Goal: Task Accomplishment & Management: Manage account settings

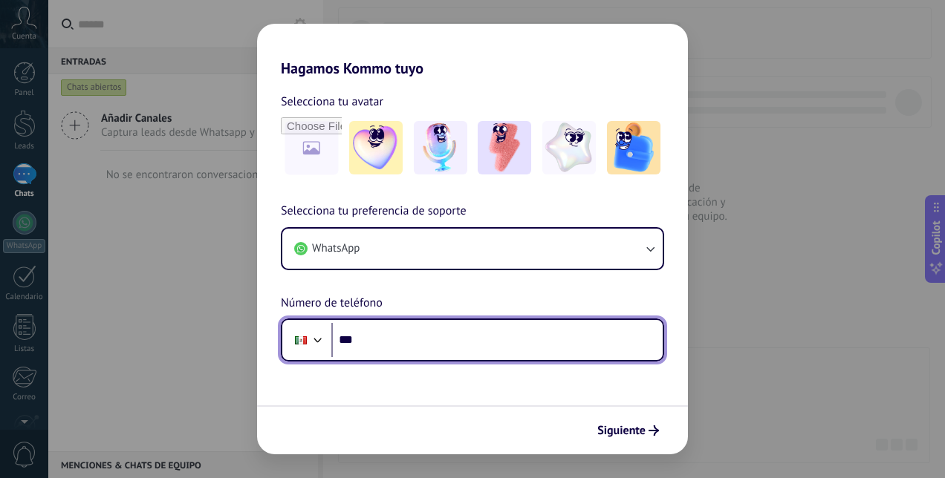
click at [444, 335] on input "***" at bounding box center [496, 340] width 331 height 34
type input "**********"
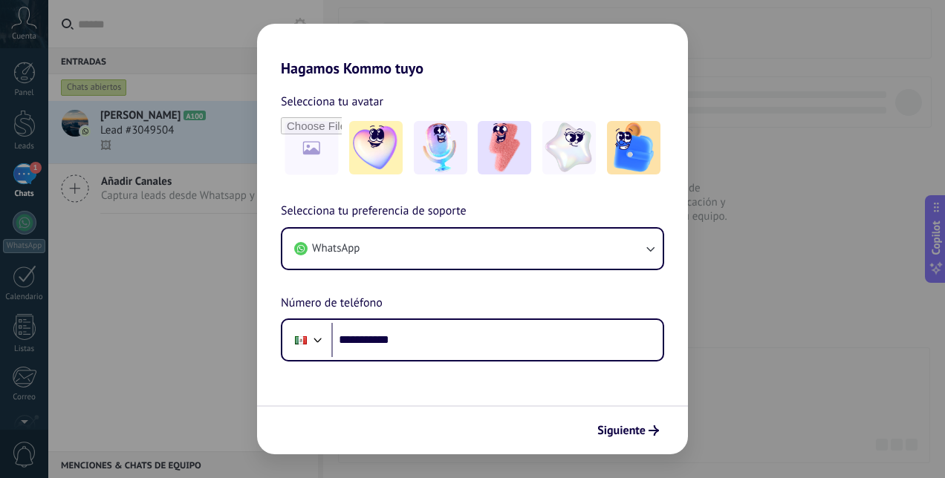
click at [224, 285] on div "**********" at bounding box center [472, 239] width 945 height 478
click at [432, 154] on img at bounding box center [440, 147] width 53 height 53
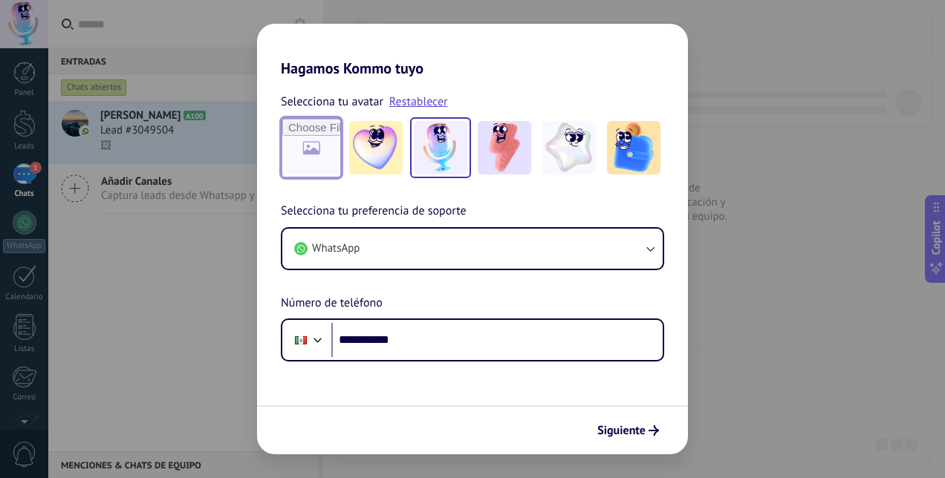
click at [312, 160] on input "file" at bounding box center [311, 148] width 58 height 58
type input "**********"
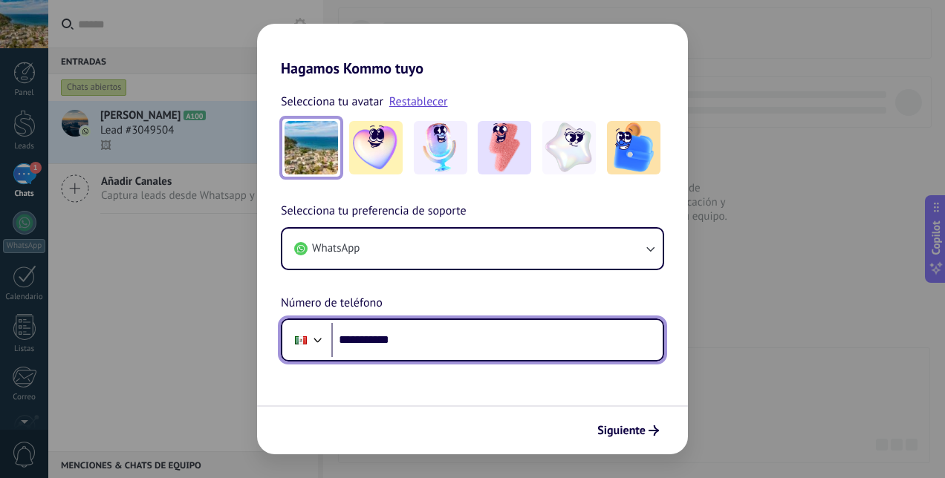
click at [536, 334] on input "**********" at bounding box center [496, 340] width 331 height 34
type input "**"
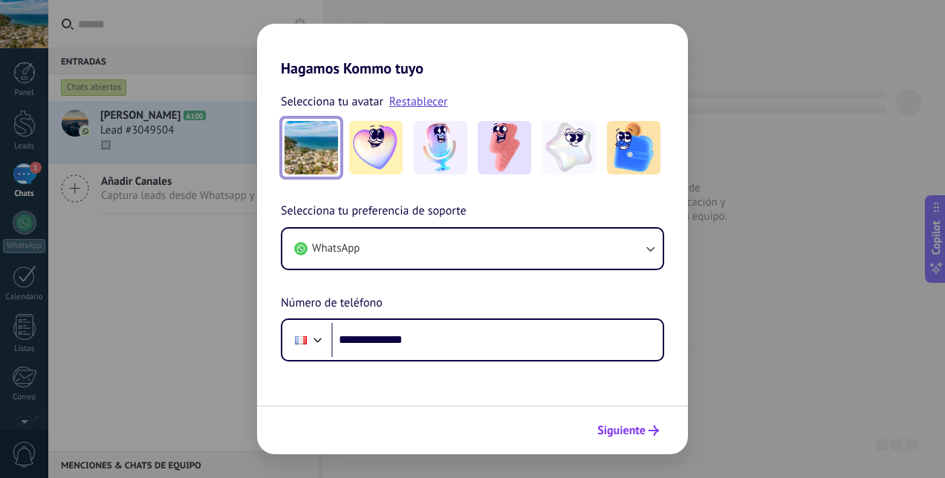
click at [648, 431] on span "Siguiente" at bounding box center [628, 431] width 62 height 10
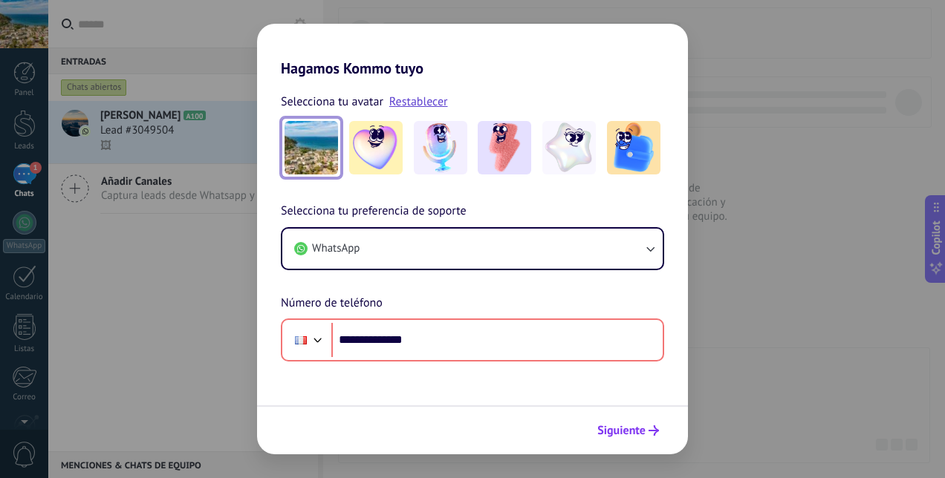
click at [629, 429] on span "Siguiente" at bounding box center [621, 431] width 48 height 10
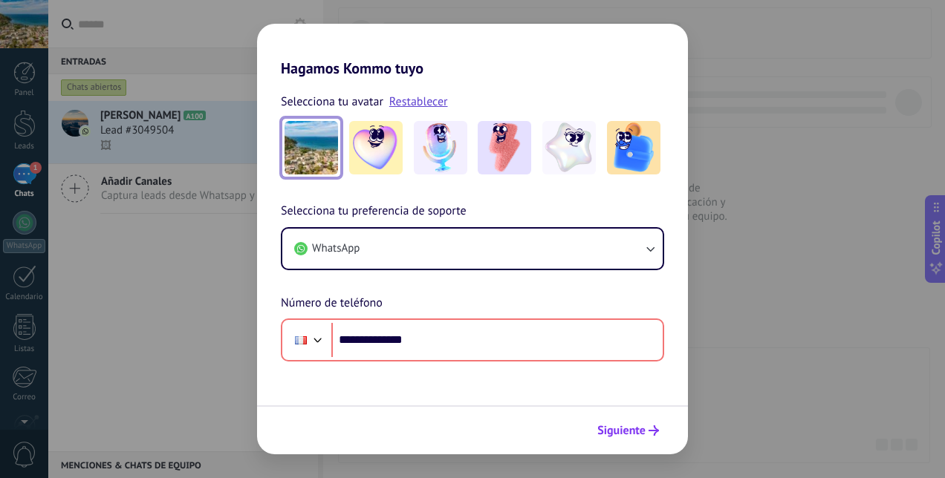
click at [629, 429] on span "Siguiente" at bounding box center [621, 431] width 48 height 10
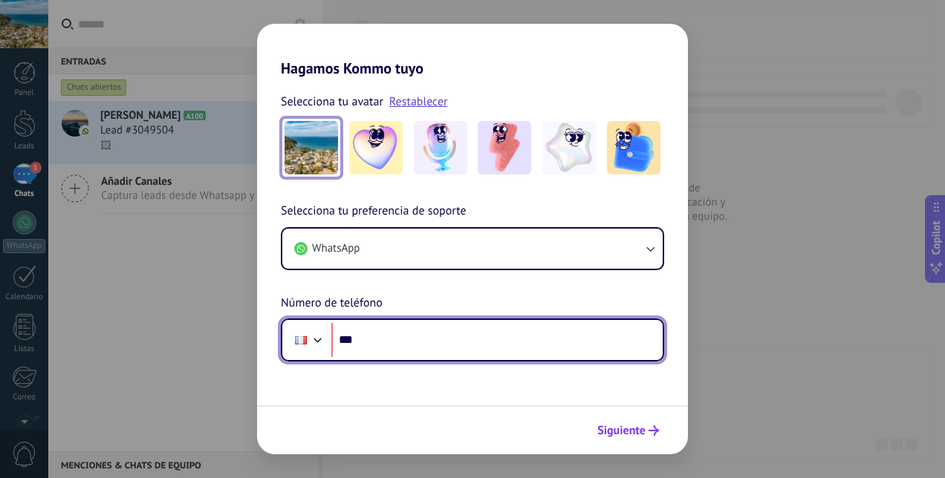
type input "**"
type input "**********"
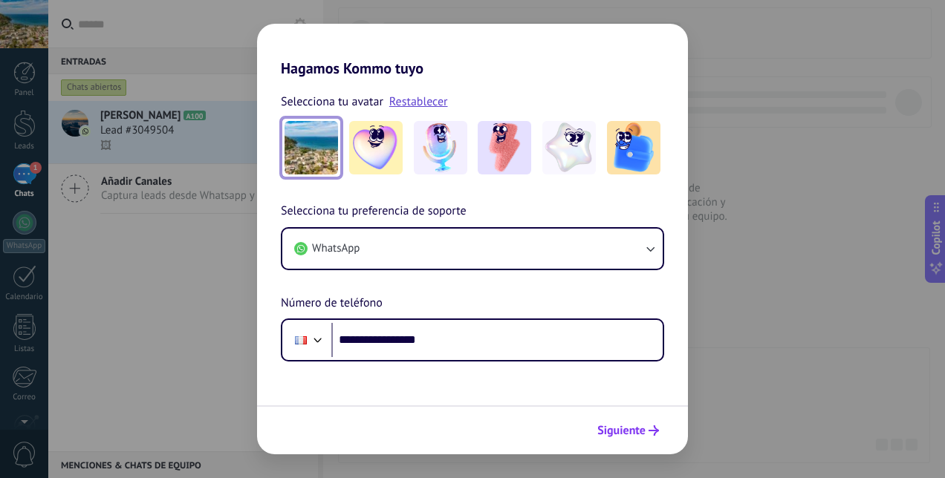
click at [630, 433] on span "Siguiente" at bounding box center [621, 431] width 48 height 10
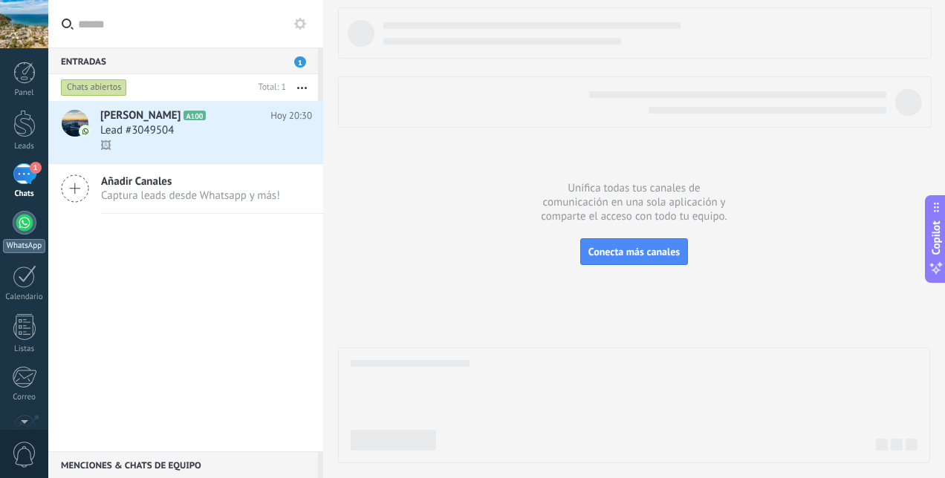
click at [18, 218] on div at bounding box center [25, 223] width 24 height 24
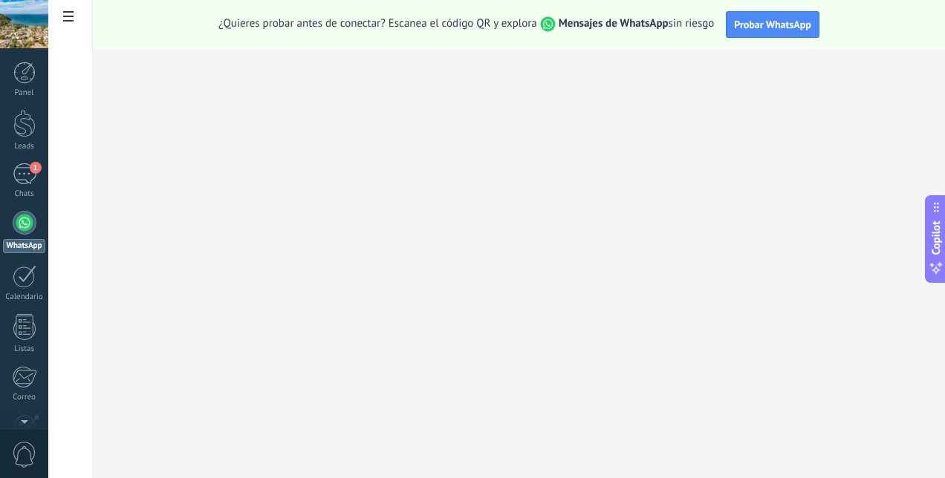
click at [23, 214] on div at bounding box center [25, 223] width 24 height 24
click at [21, 169] on div "1" at bounding box center [25, 174] width 24 height 22
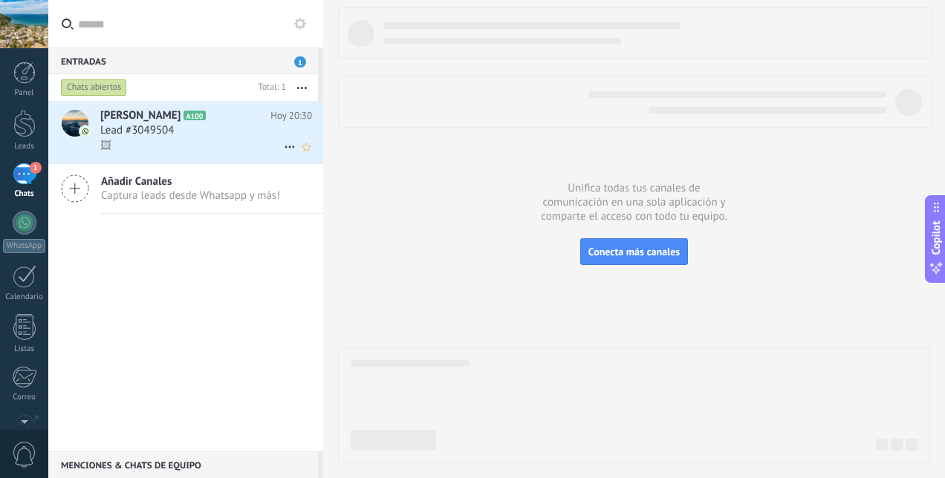
click at [187, 146] on div "🖼" at bounding box center [206, 146] width 212 height 16
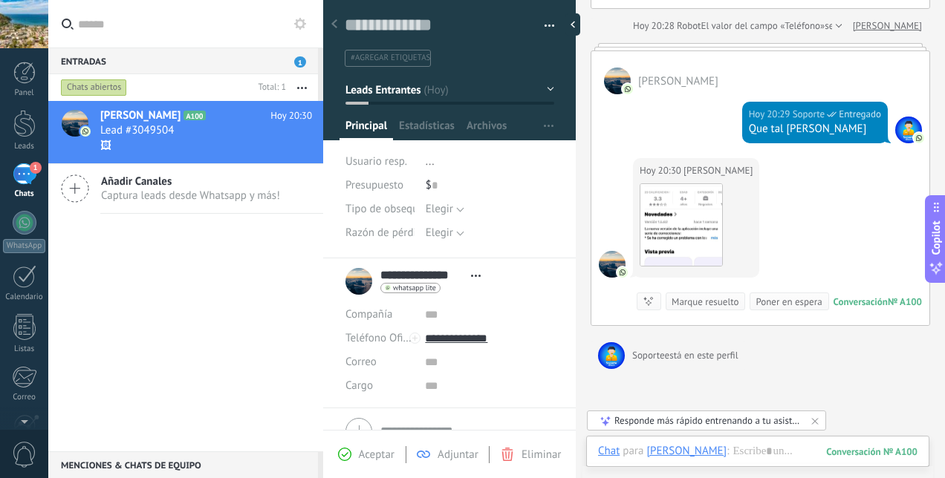
scroll to position [70, 0]
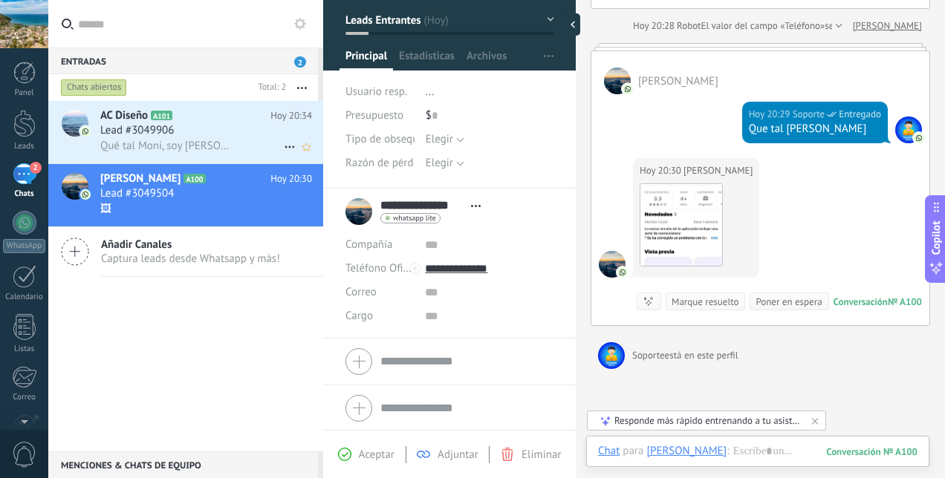
click at [220, 120] on h2 "AC Diseño A101" at bounding box center [185, 115] width 170 height 15
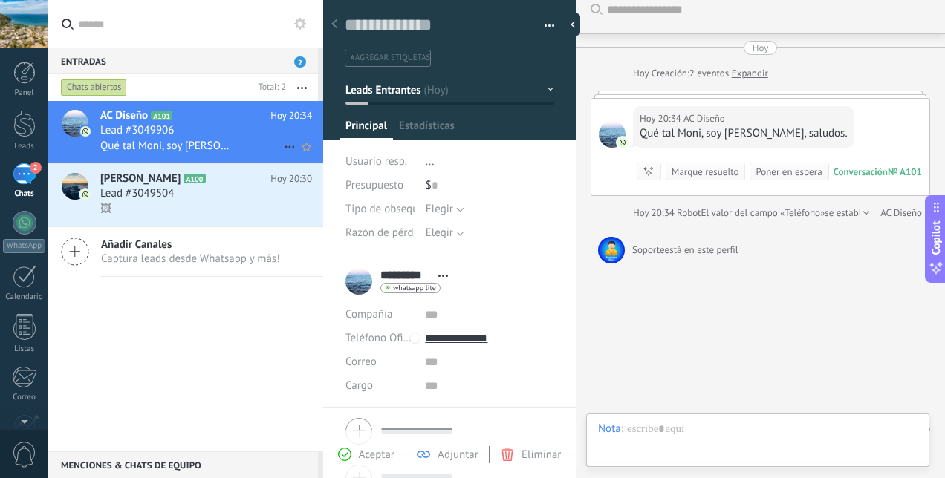
scroll to position [22, 0]
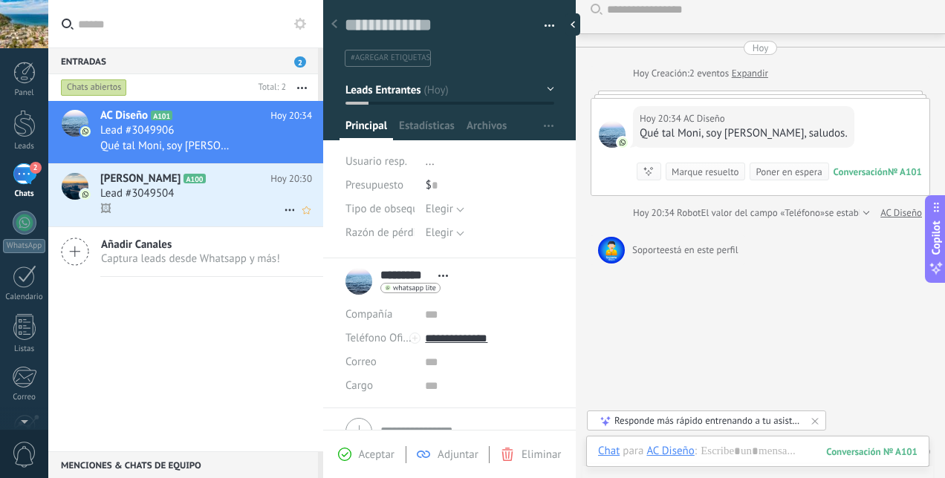
click at [186, 207] on div "🖼" at bounding box center [206, 209] width 212 height 16
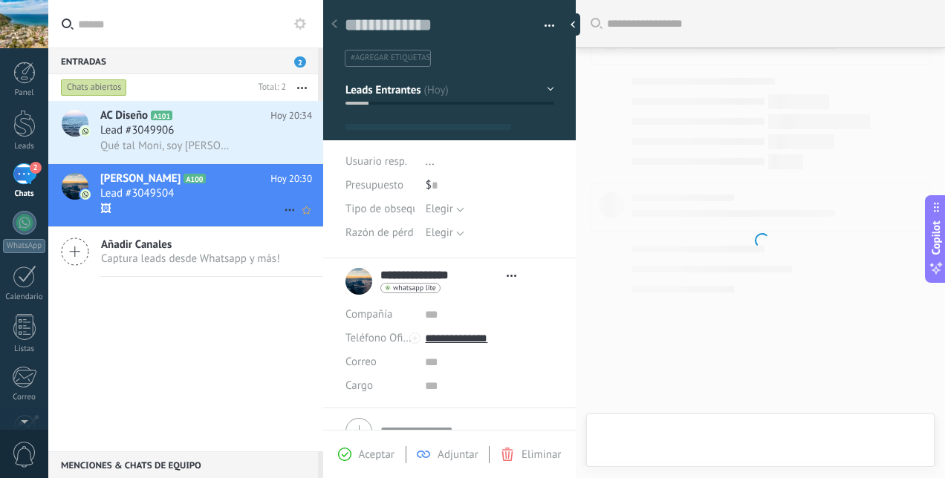
type textarea "**********"
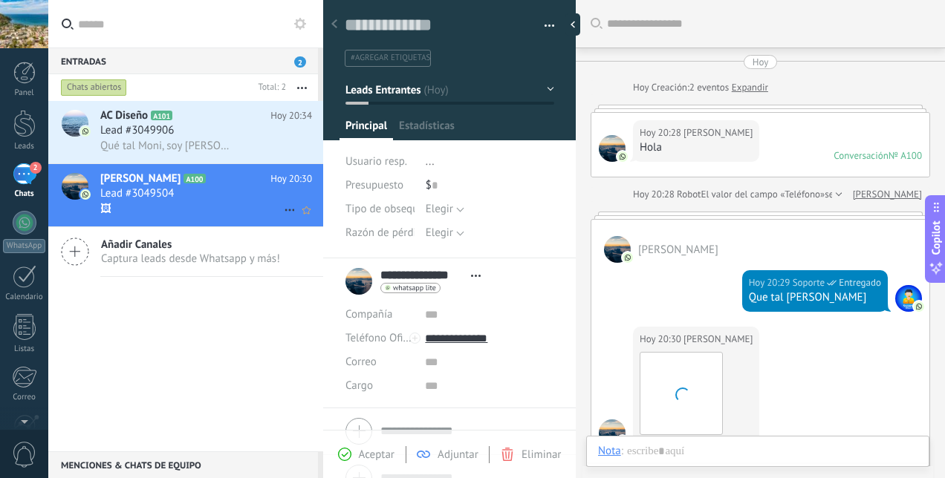
scroll to position [22, 0]
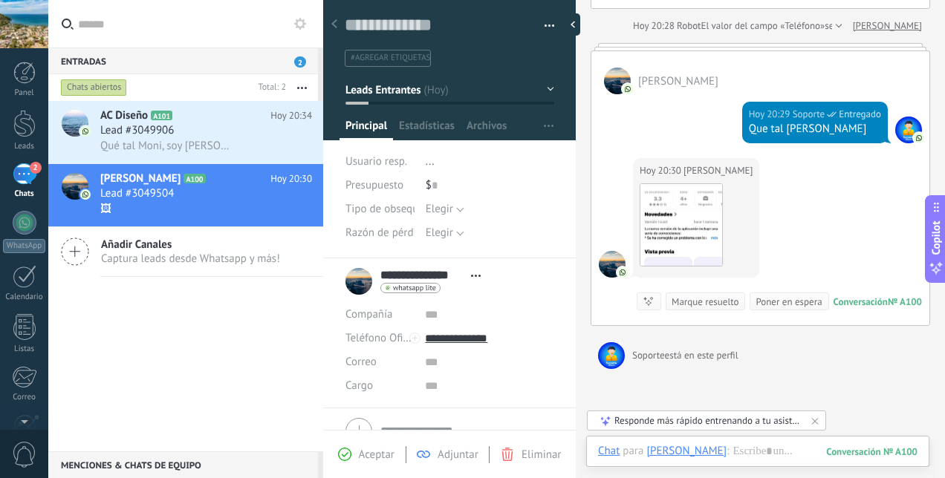
click at [545, 25] on button "button" at bounding box center [544, 26] width 22 height 22
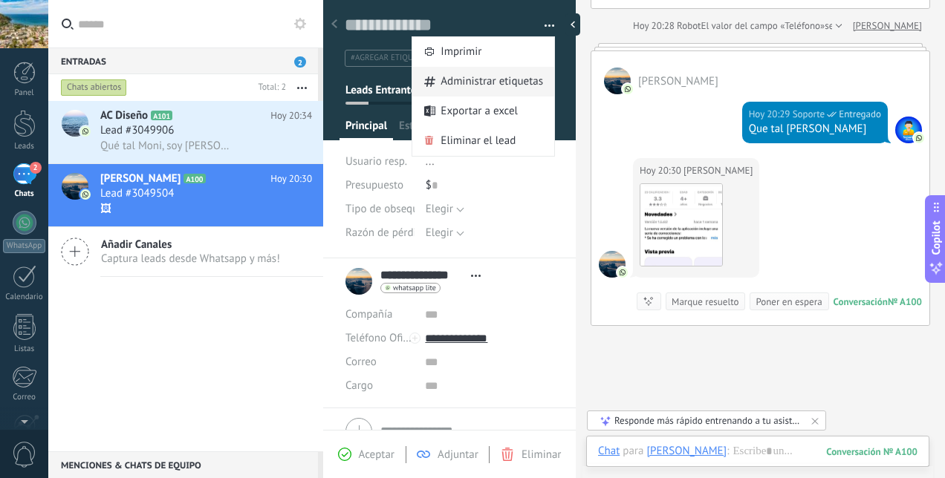
click at [515, 84] on span "Administrar etiquetas" at bounding box center [492, 82] width 103 height 30
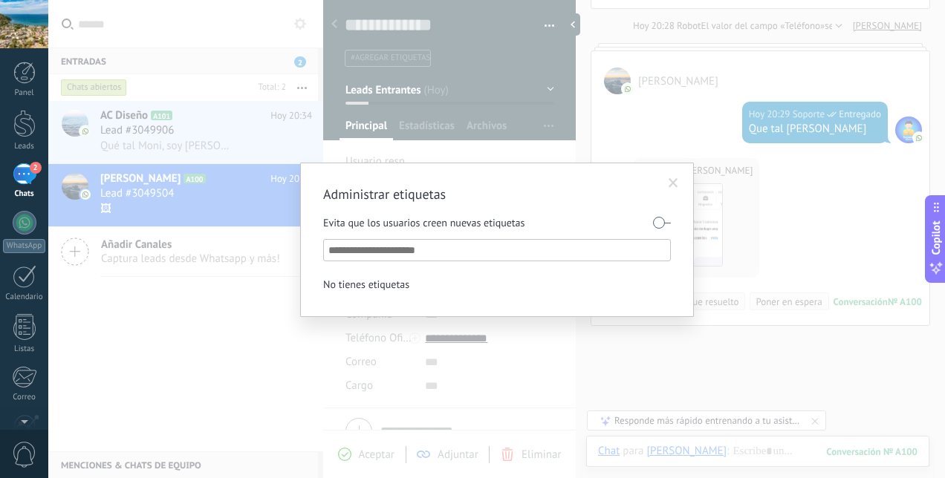
click at [677, 184] on span at bounding box center [674, 183] width 10 height 10
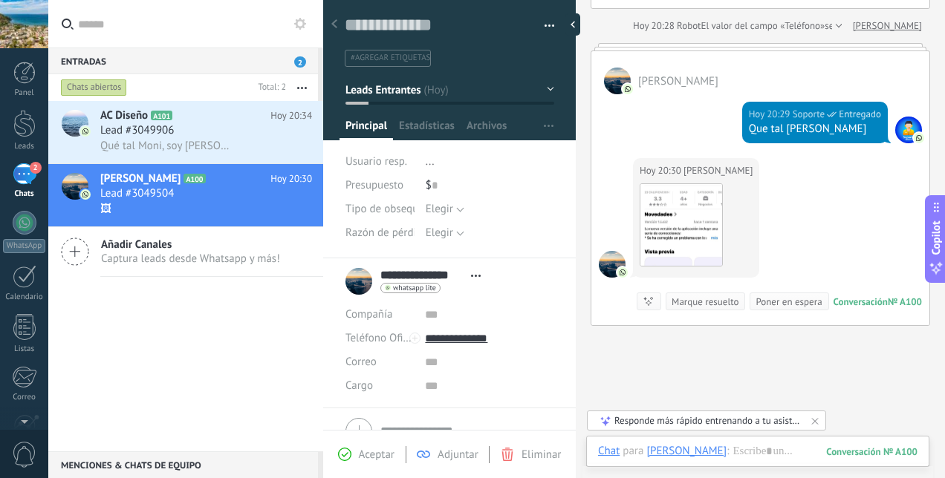
click at [545, 27] on span "button" at bounding box center [550, 28] width 10 height 3
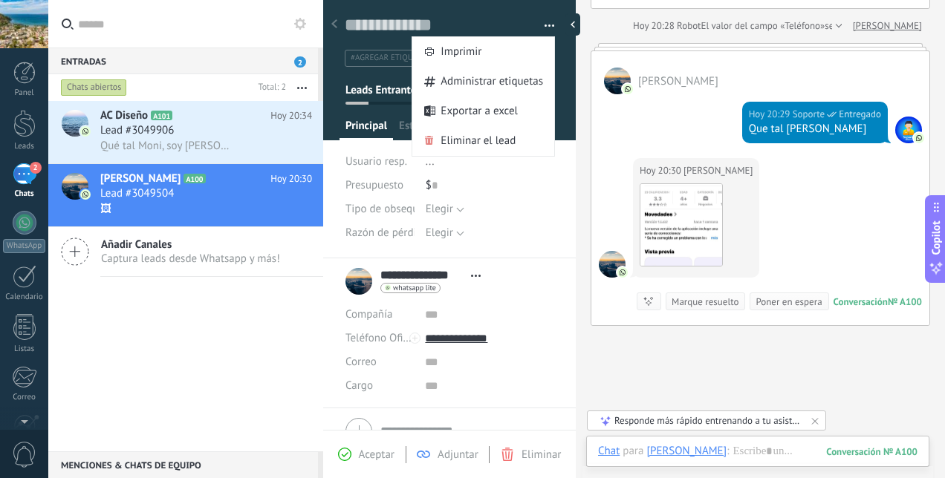
click at [186, 380] on div "AC Diseño A101 [DATE] 20:34 Lead #3049906 Qué tal Moni, soy [PERSON_NAME], salu…" at bounding box center [185, 276] width 275 height 351
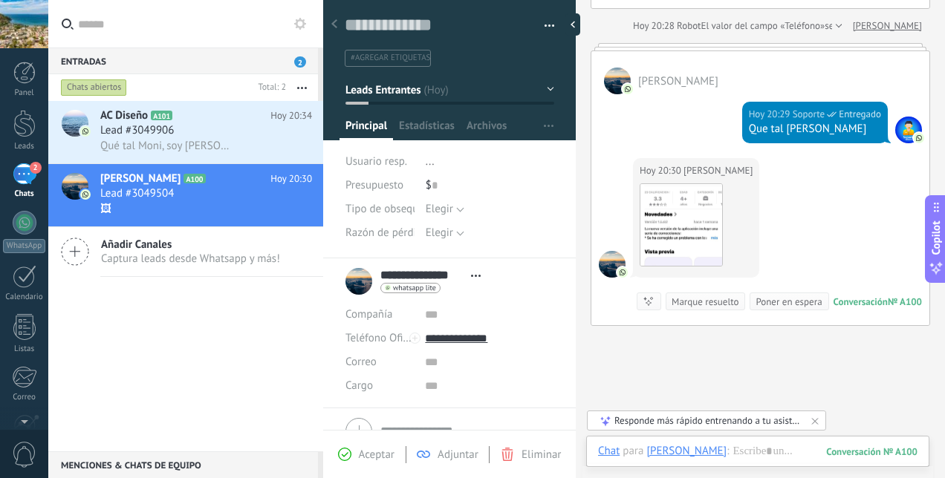
click at [401, 59] on span "#agregar etiquetas" at bounding box center [390, 58] width 79 height 10
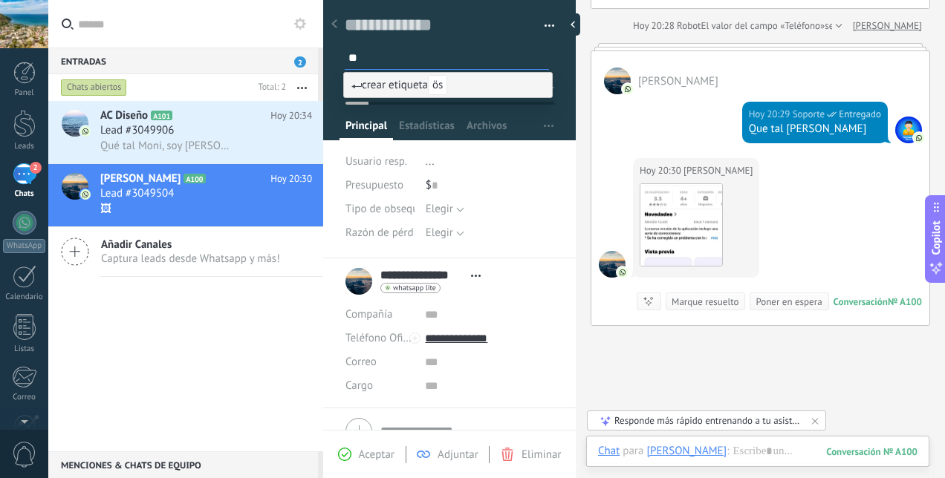
type input "*"
type input "**********"
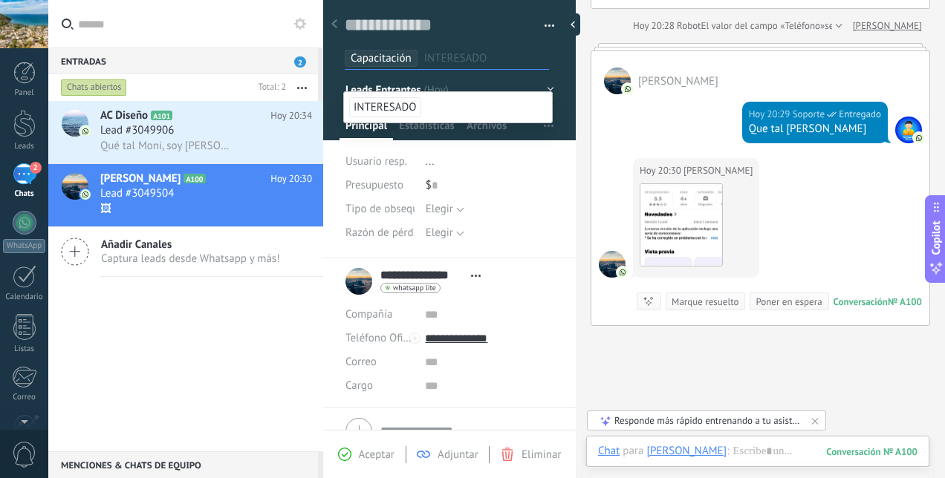
click at [539, 196] on div "$ 0" at bounding box center [490, 186] width 129 height 24
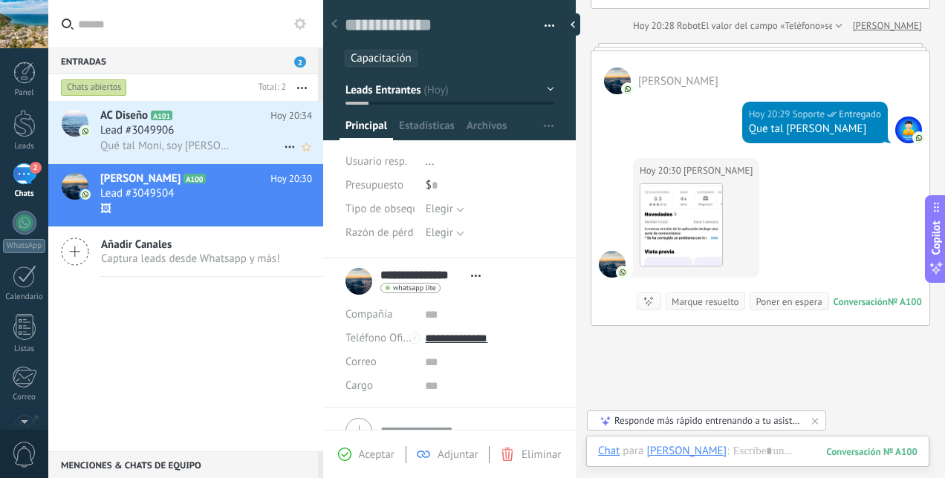
click at [247, 139] on div "Qué tal Moni, soy [PERSON_NAME], saludos." at bounding box center [206, 146] width 212 height 16
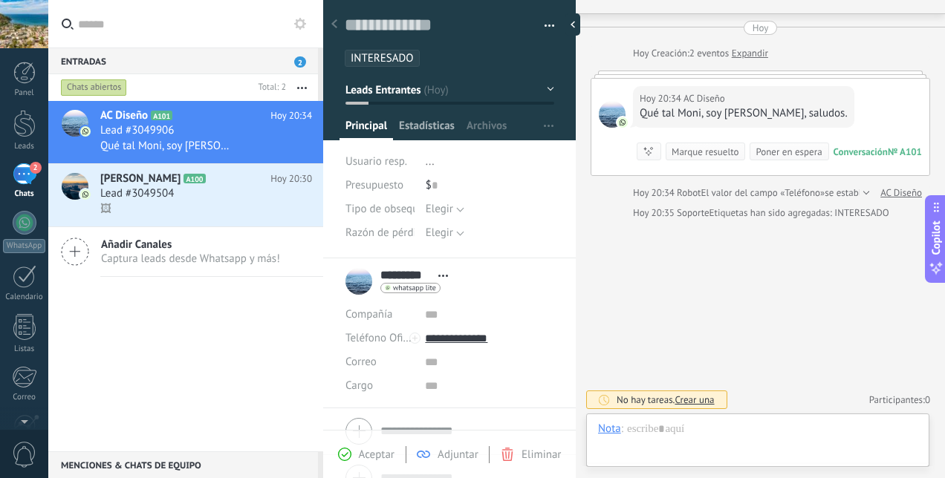
scroll to position [22, 0]
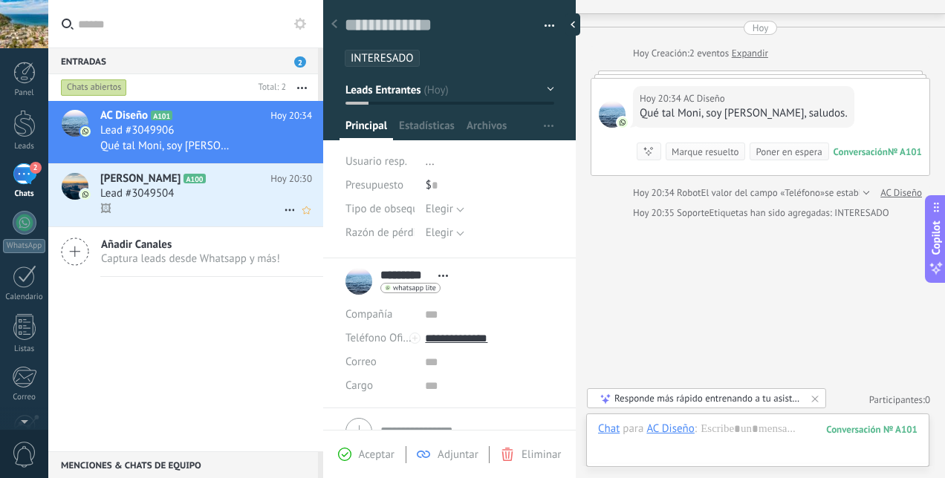
click at [204, 195] on div "Lead #3049504" at bounding box center [206, 193] width 212 height 15
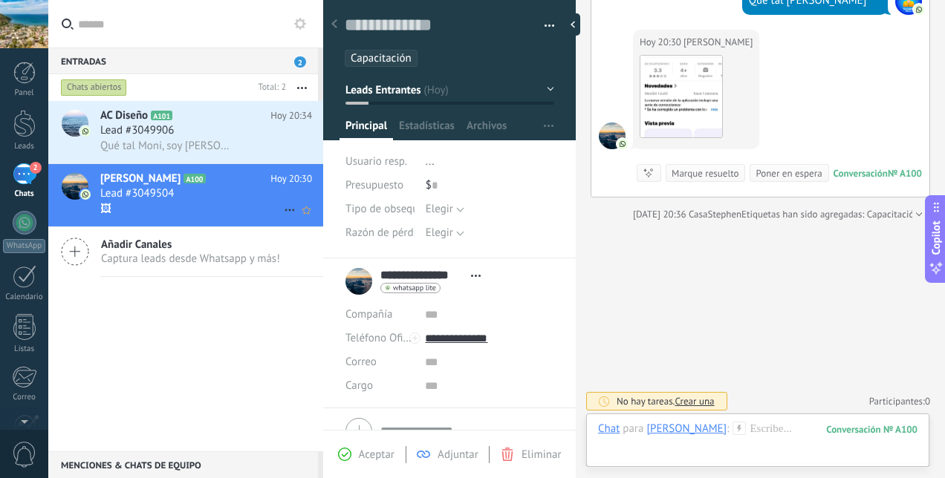
scroll to position [62, 0]
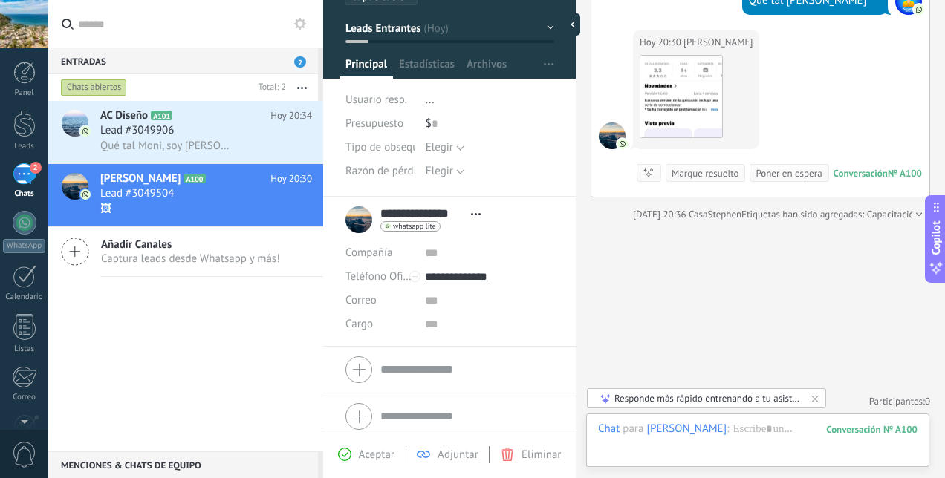
click at [547, 27] on button "Leads Entrantes" at bounding box center [449, 28] width 209 height 27
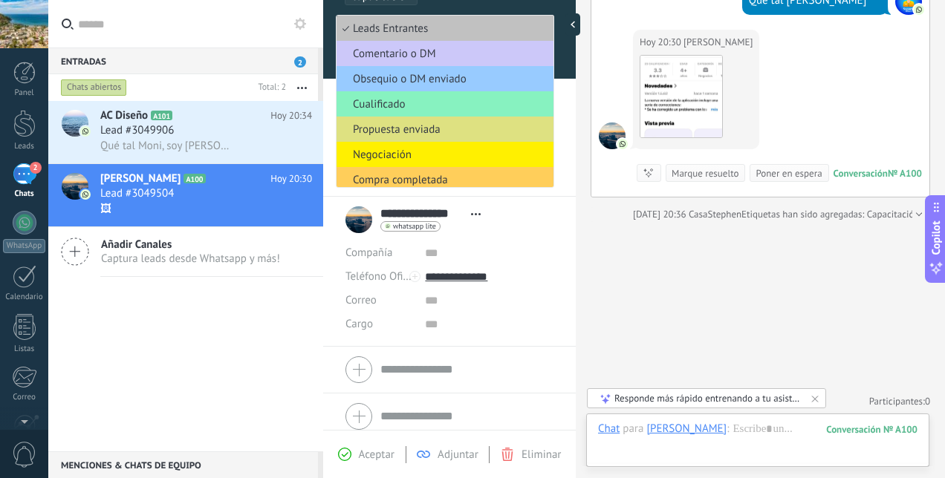
click at [269, 291] on div "AC Diseño A101 [DATE] 20:34 Lead #3049906 Qué tal Moni, soy [PERSON_NAME], salu…" at bounding box center [185, 276] width 275 height 351
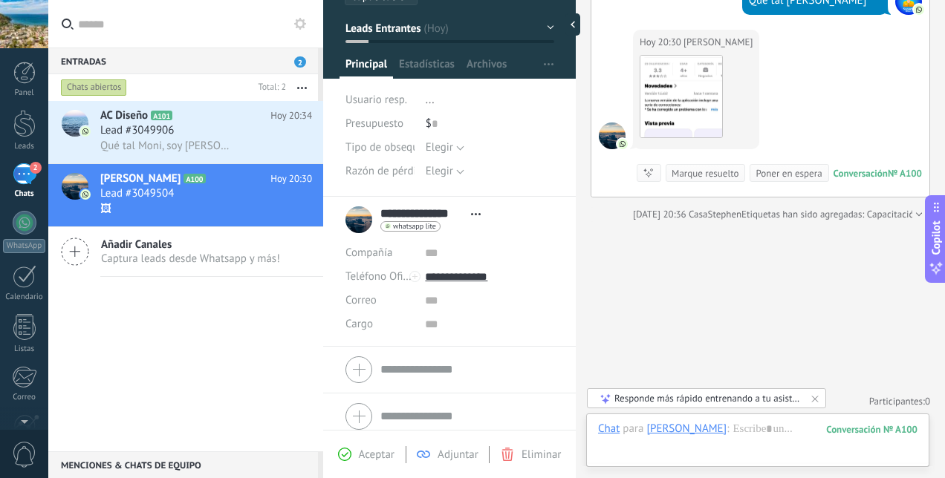
click at [413, 34] on button "Leads Entrantes" at bounding box center [449, 28] width 209 height 27
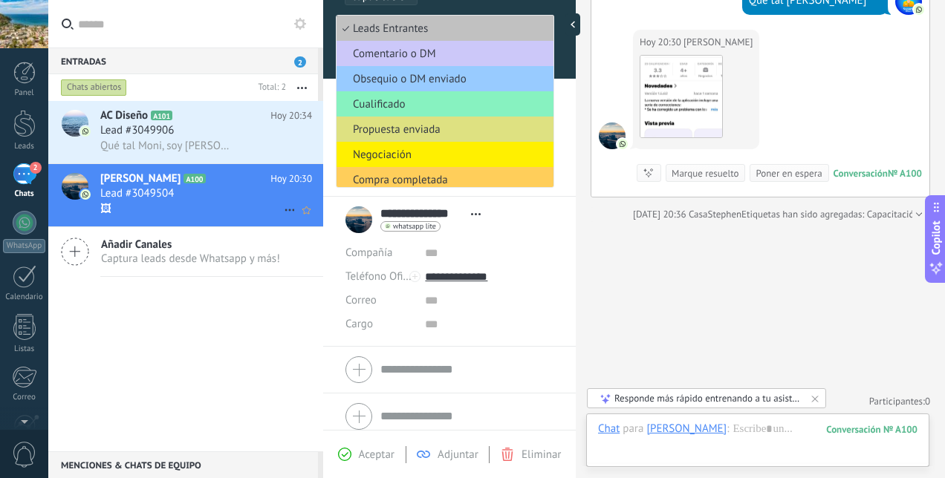
click at [256, 195] on div "Lead #3049504" at bounding box center [206, 193] width 212 height 15
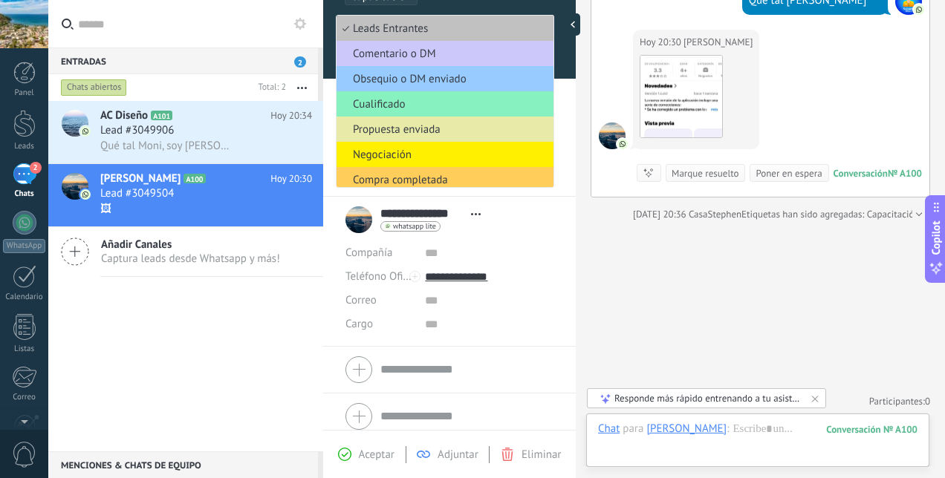
click at [449, 135] on span "Propuesta enviada" at bounding box center [443, 130] width 212 height 14
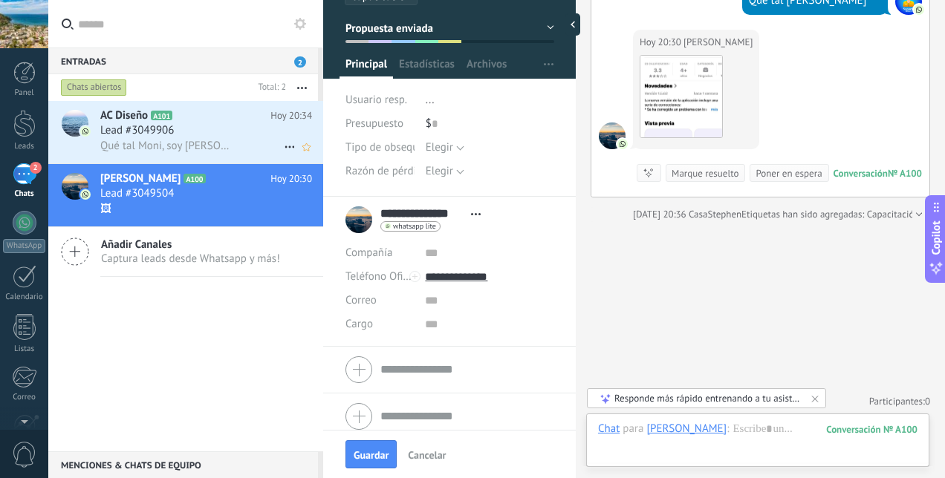
click at [255, 134] on div "Lead #3049906" at bounding box center [206, 130] width 212 height 15
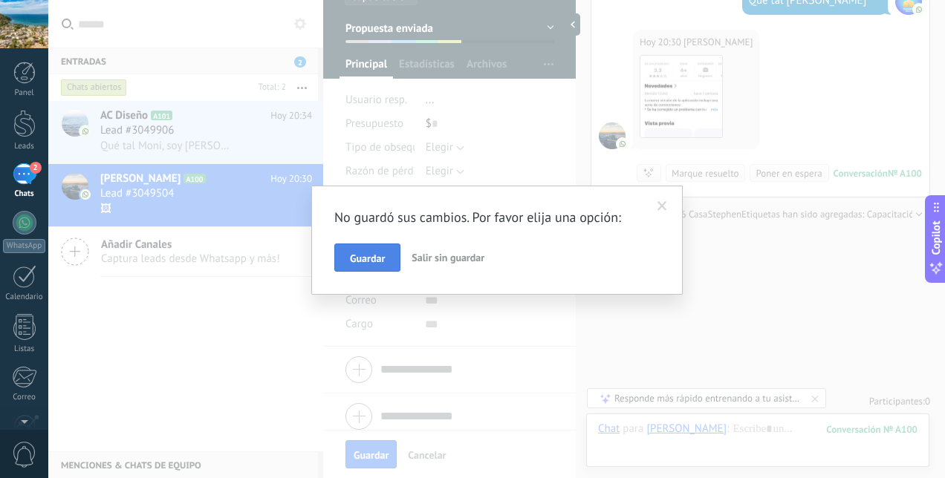
click at [373, 257] on span "Guardar" at bounding box center [367, 258] width 35 height 10
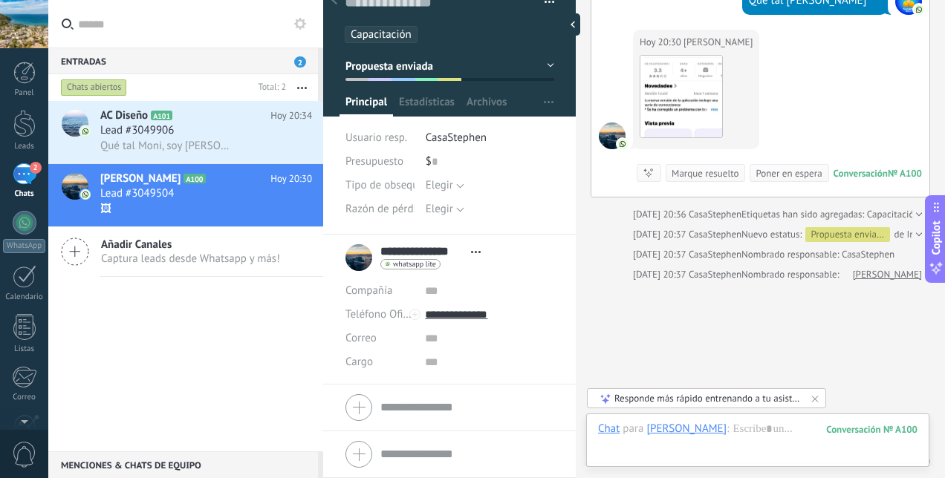
scroll to position [22, 0]
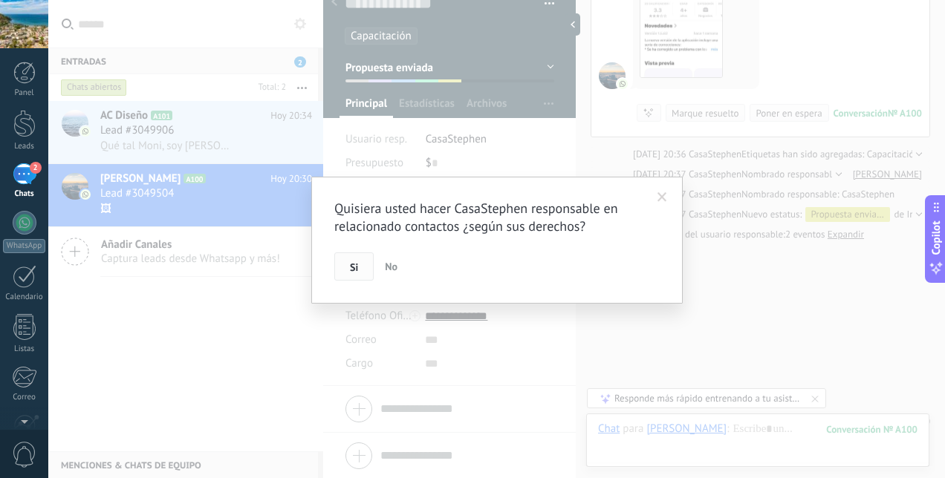
click at [357, 273] on button "Si" at bounding box center [353, 267] width 39 height 28
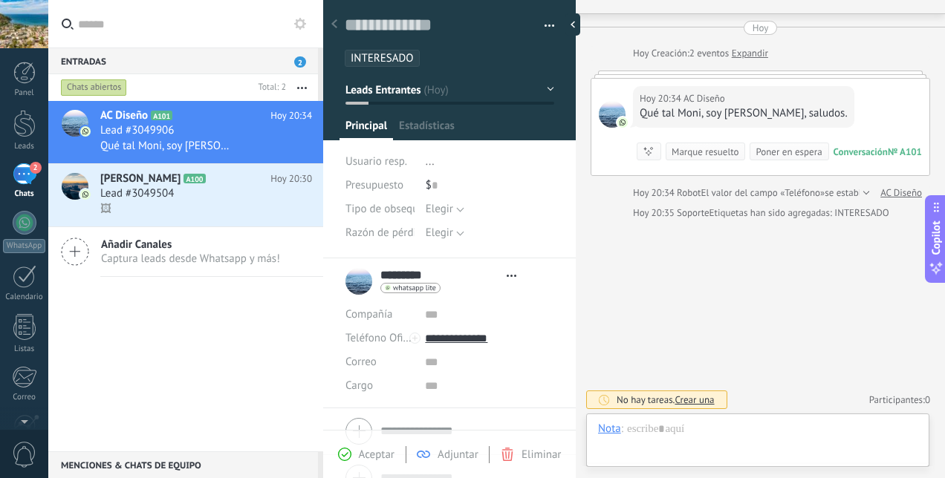
scroll to position [22, 0]
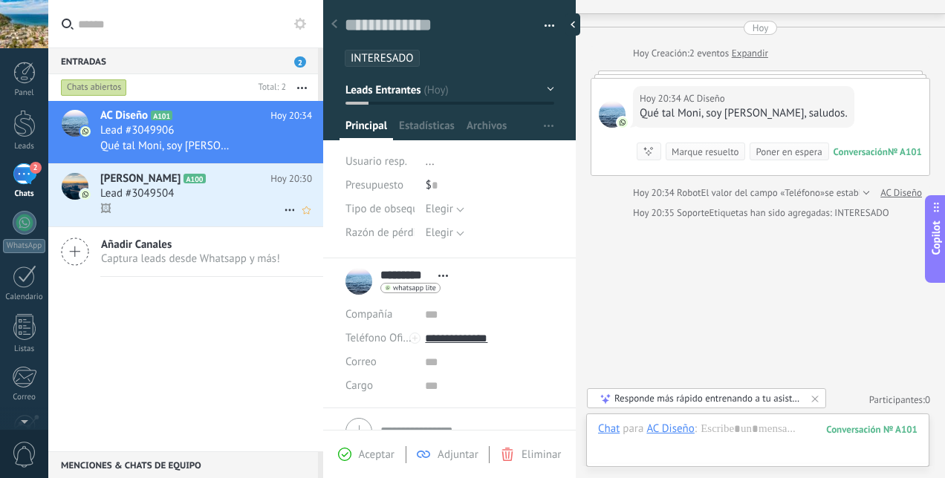
click at [253, 190] on div "Lead #3049504" at bounding box center [206, 193] width 212 height 15
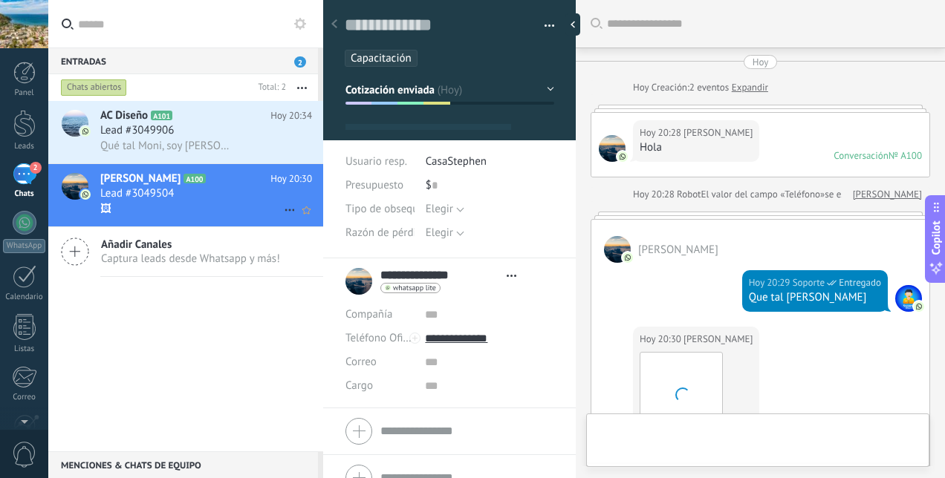
scroll to position [22, 0]
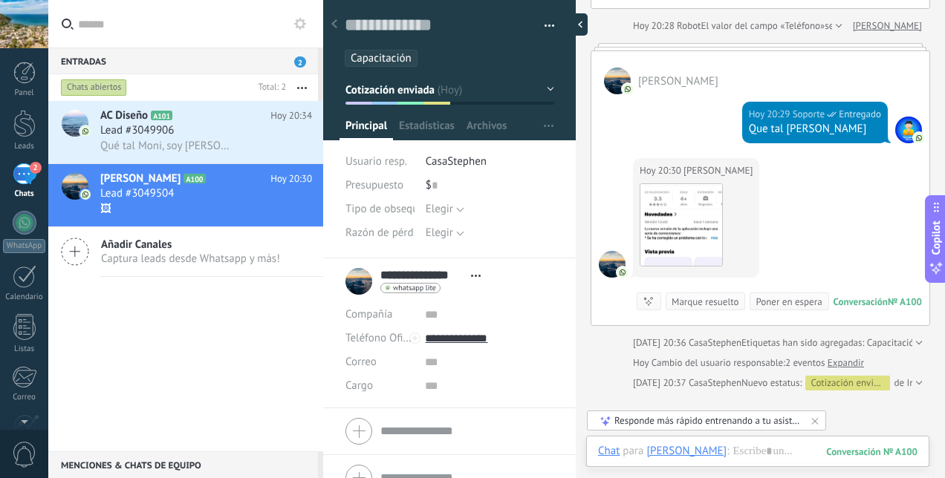
click at [577, 27] on div at bounding box center [576, 24] width 22 height 22
type textarea "**********"
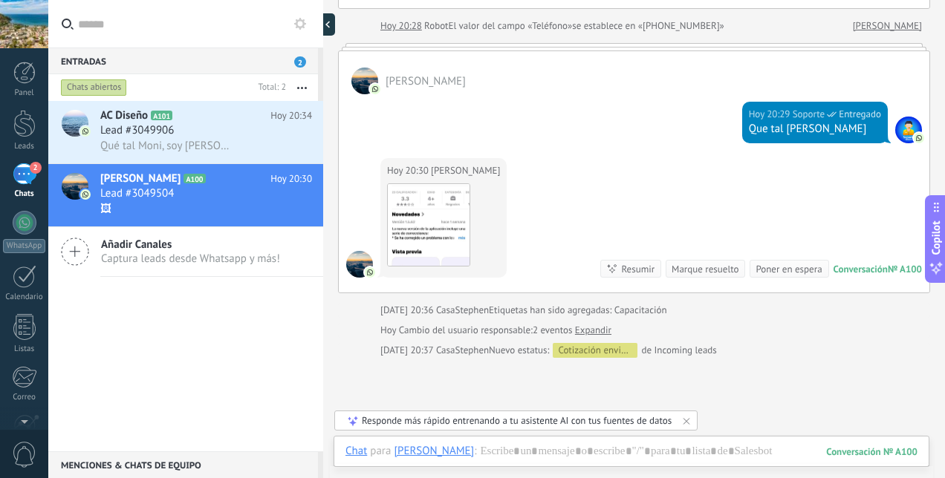
scroll to position [14, 0]
click at [21, 93] on div "Panel" at bounding box center [24, 93] width 43 height 10
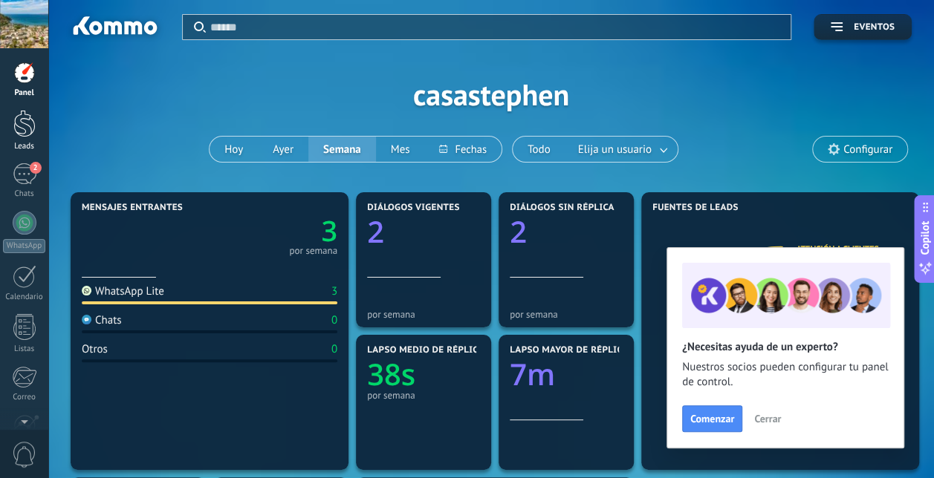
click at [20, 131] on div at bounding box center [24, 123] width 22 height 27
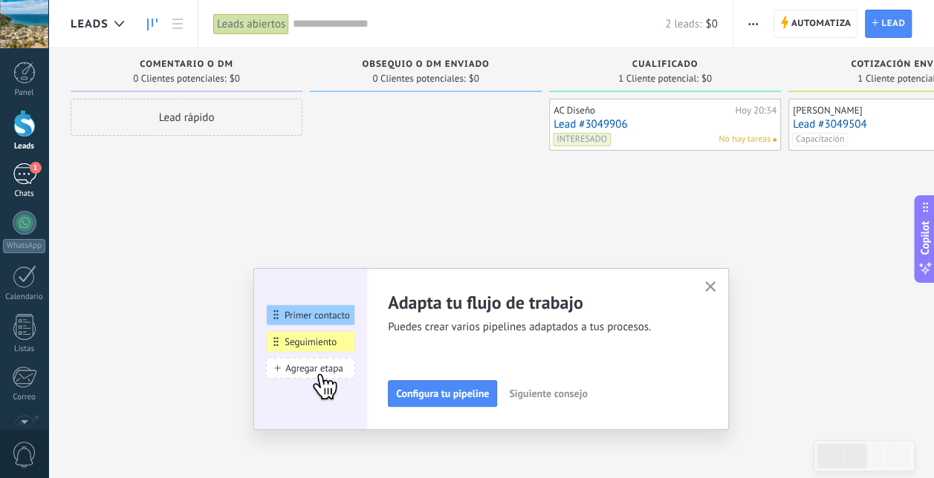
click at [28, 181] on div "1" at bounding box center [25, 174] width 24 height 22
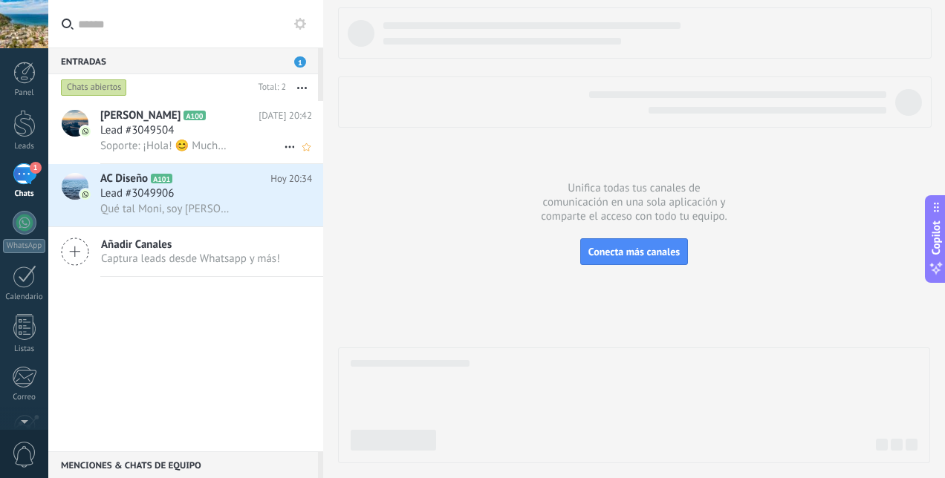
click at [192, 134] on div "Lead #3049504" at bounding box center [206, 130] width 212 height 15
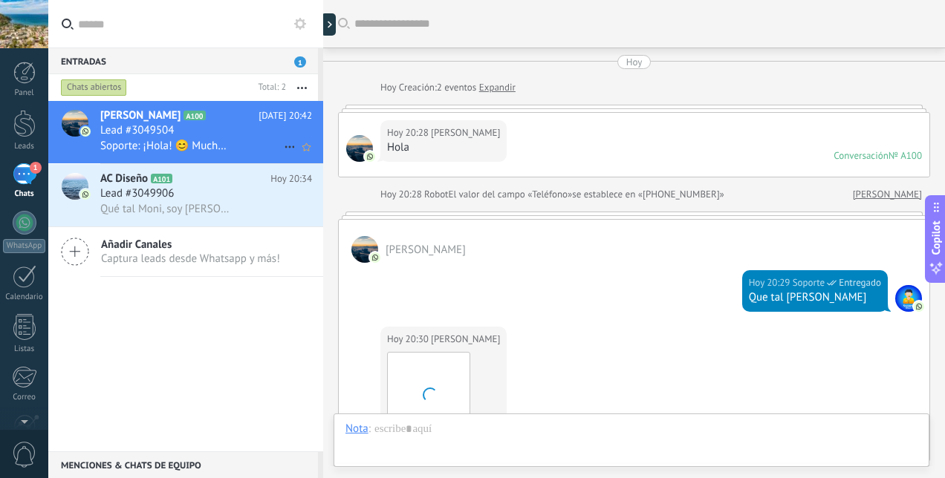
scroll to position [680, 0]
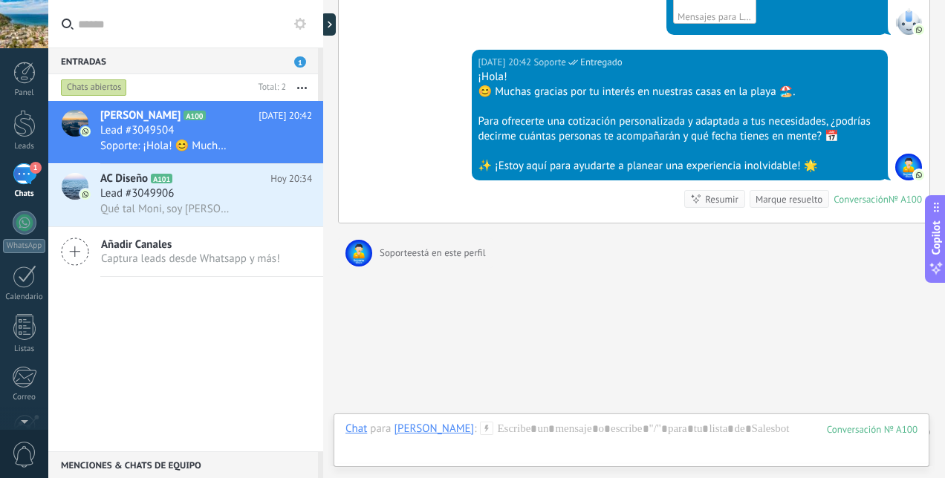
click at [484, 429] on use at bounding box center [487, 428] width 13 height 13
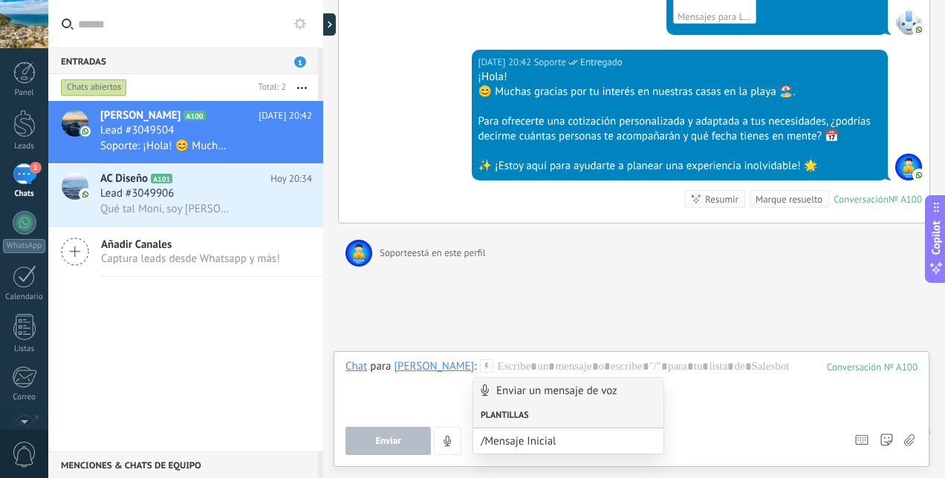
click at [535, 415] on div "Plantillas" at bounding box center [568, 415] width 191 height 25
click at [510, 416] on div "Plantillas" at bounding box center [568, 415] width 191 height 25
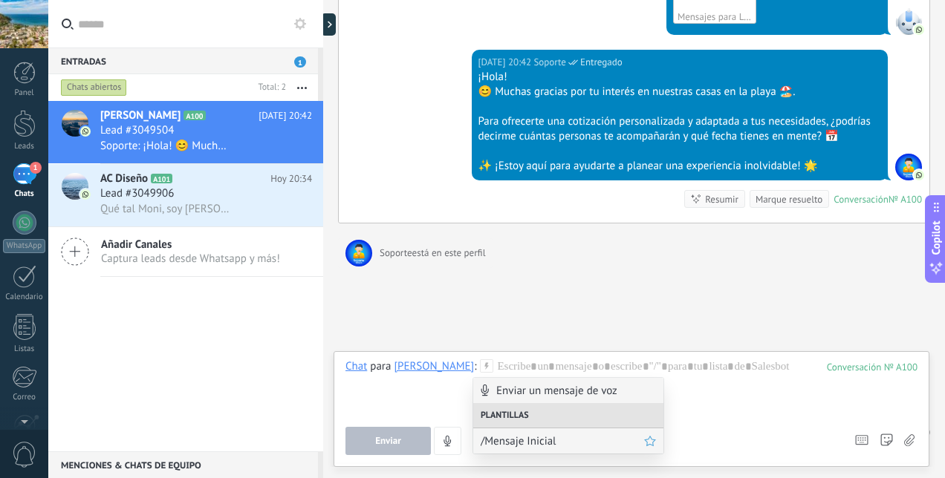
click at [548, 441] on span "/Mensaje Inicial" at bounding box center [562, 442] width 163 height 14
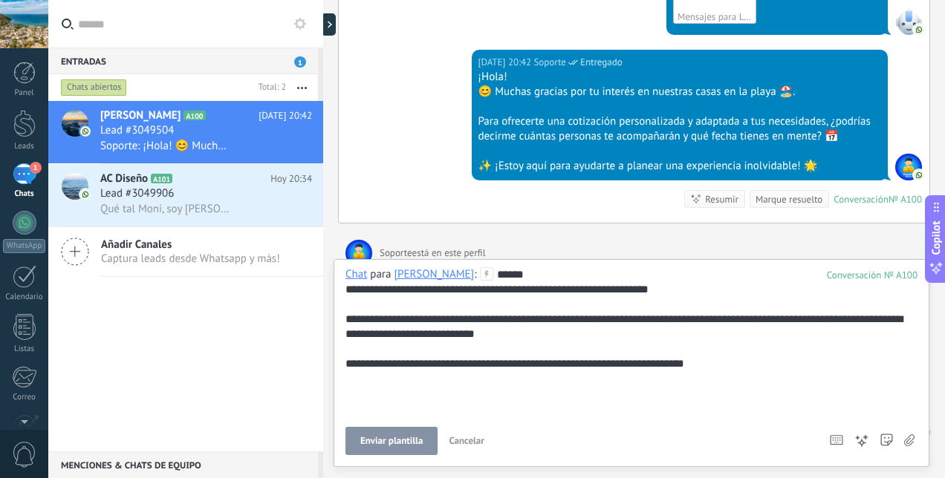
click at [400, 439] on span "Enviar plantilla" at bounding box center [391, 441] width 62 height 10
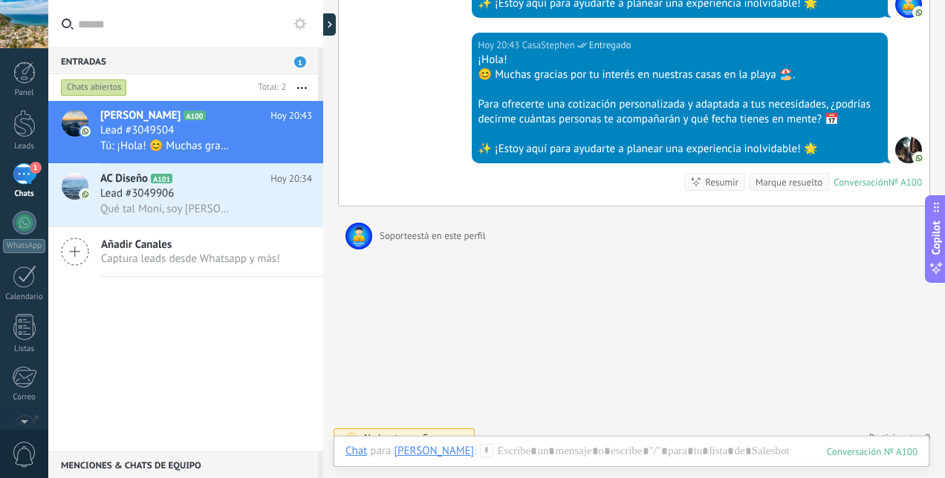
scroll to position [855, 0]
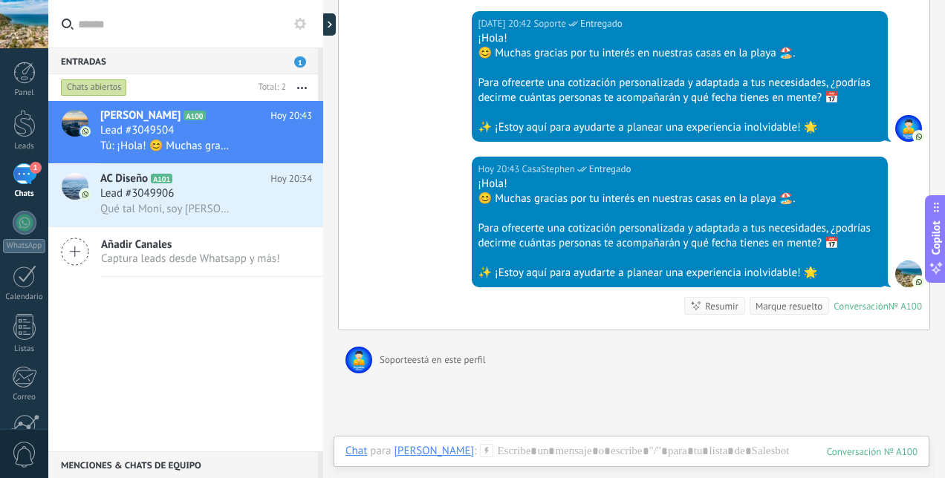
click at [484, 455] on icon at bounding box center [486, 450] width 13 height 13
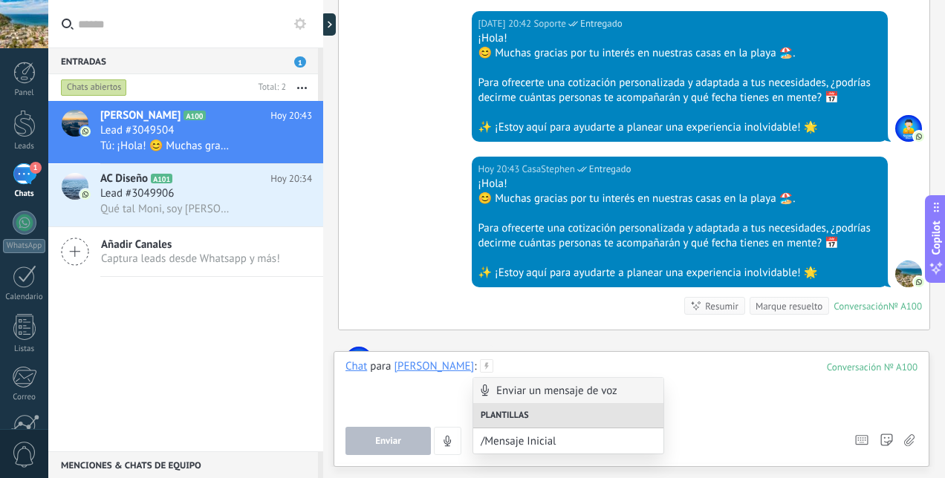
click at [747, 395] on div at bounding box center [631, 388] width 572 height 56
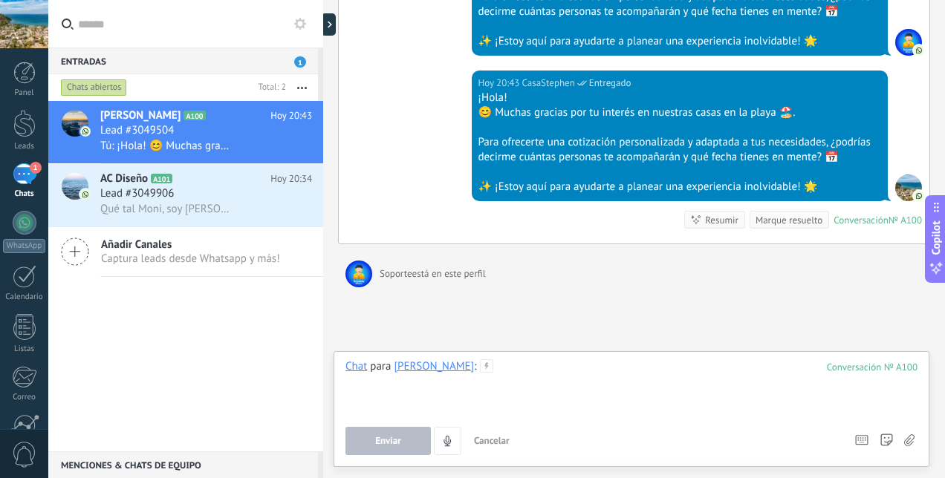
scroll to position [855, 0]
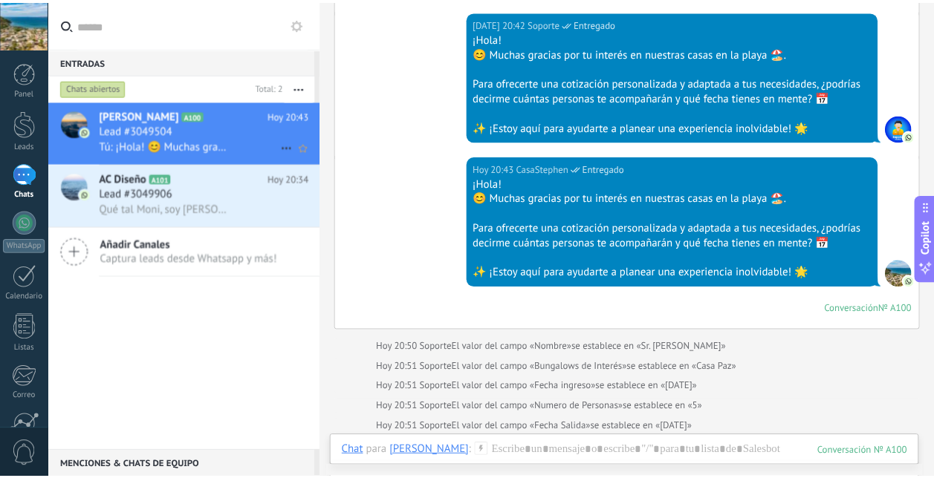
scroll to position [931, 0]
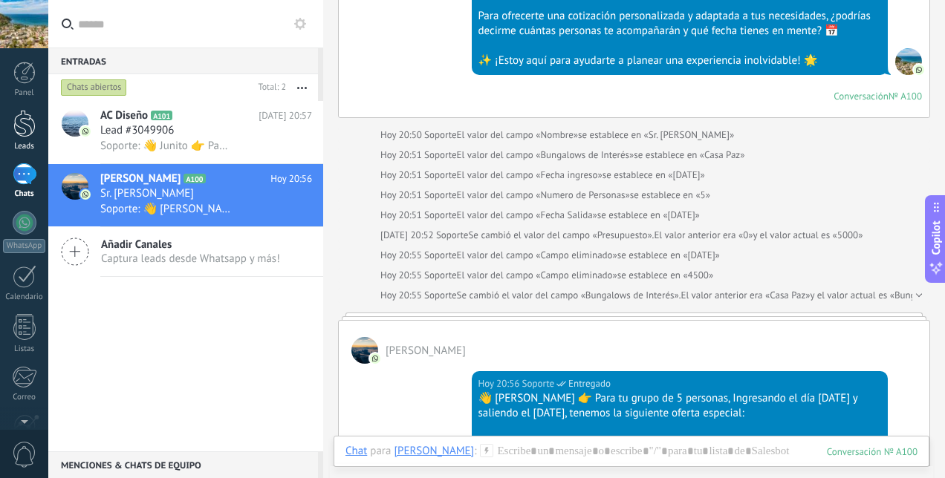
click at [27, 133] on div at bounding box center [24, 123] width 22 height 27
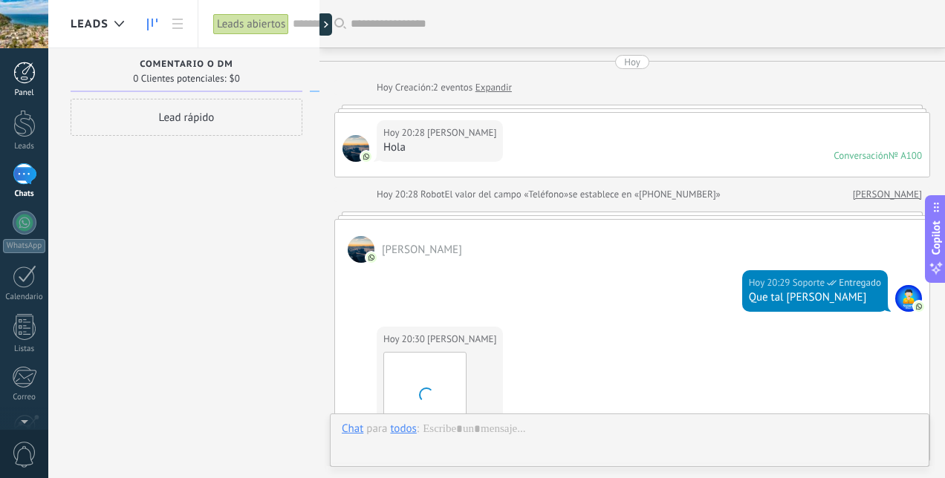
scroll to position [1020, 0]
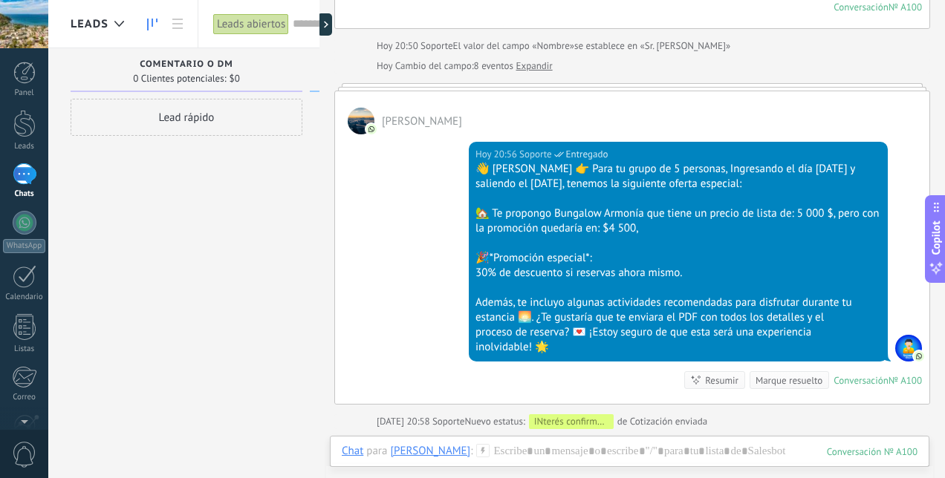
click at [28, 179] on div "1" at bounding box center [25, 174] width 24 height 22
